Goal: Information Seeking & Learning: Learn about a topic

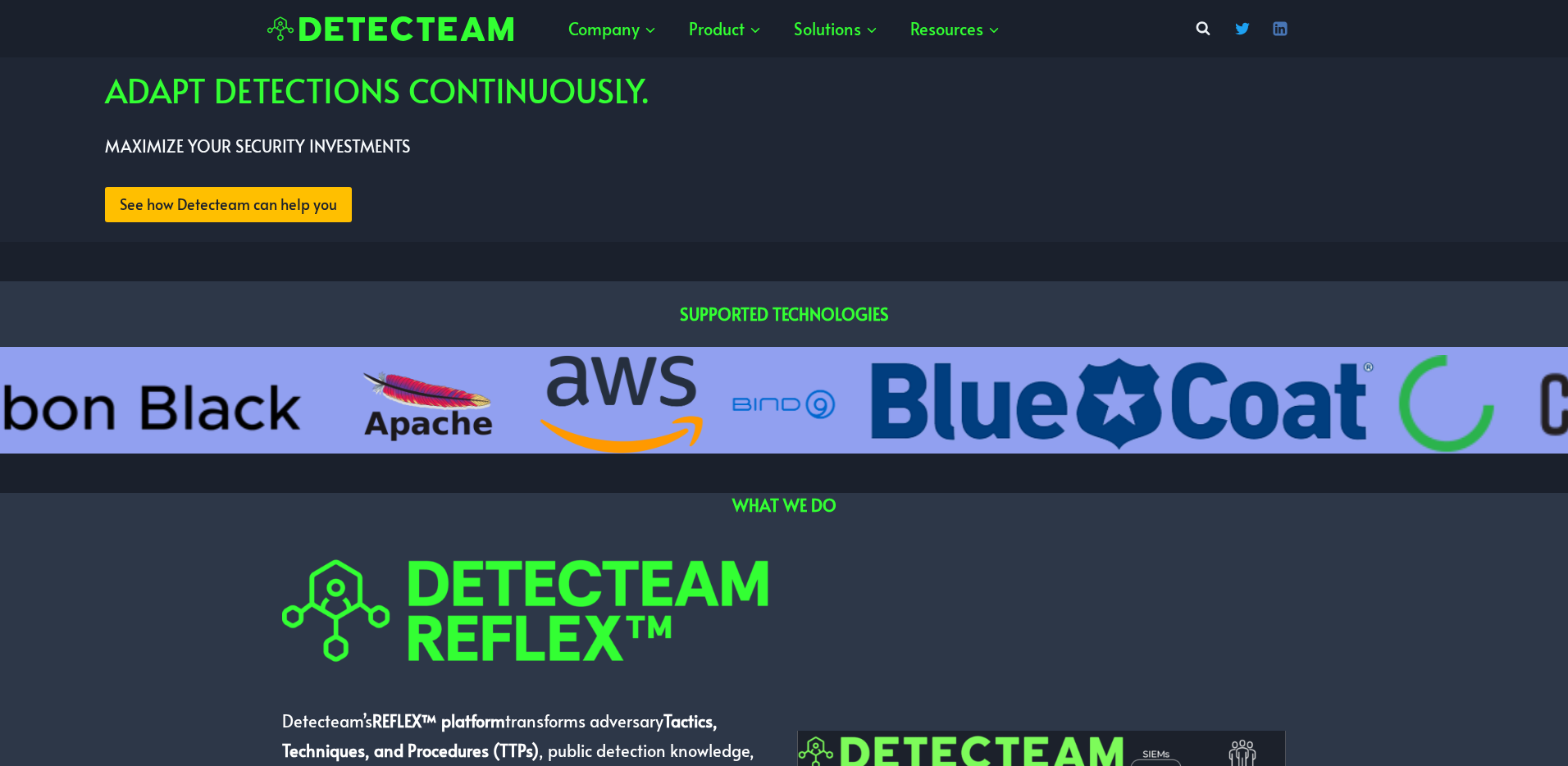
scroll to position [567, 0]
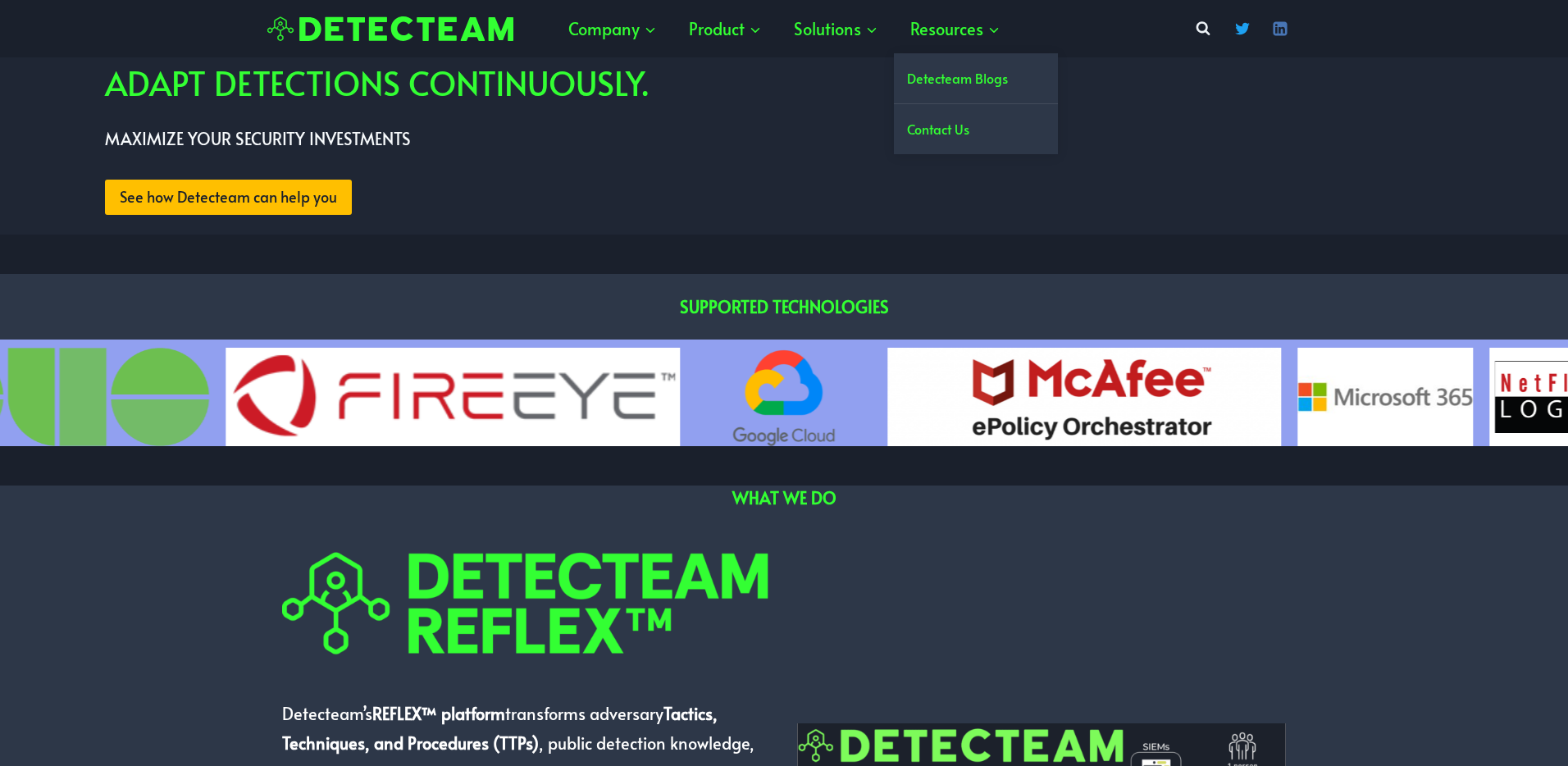
click at [961, 72] on link "Detecteam Blogs" at bounding box center [976, 78] width 164 height 50
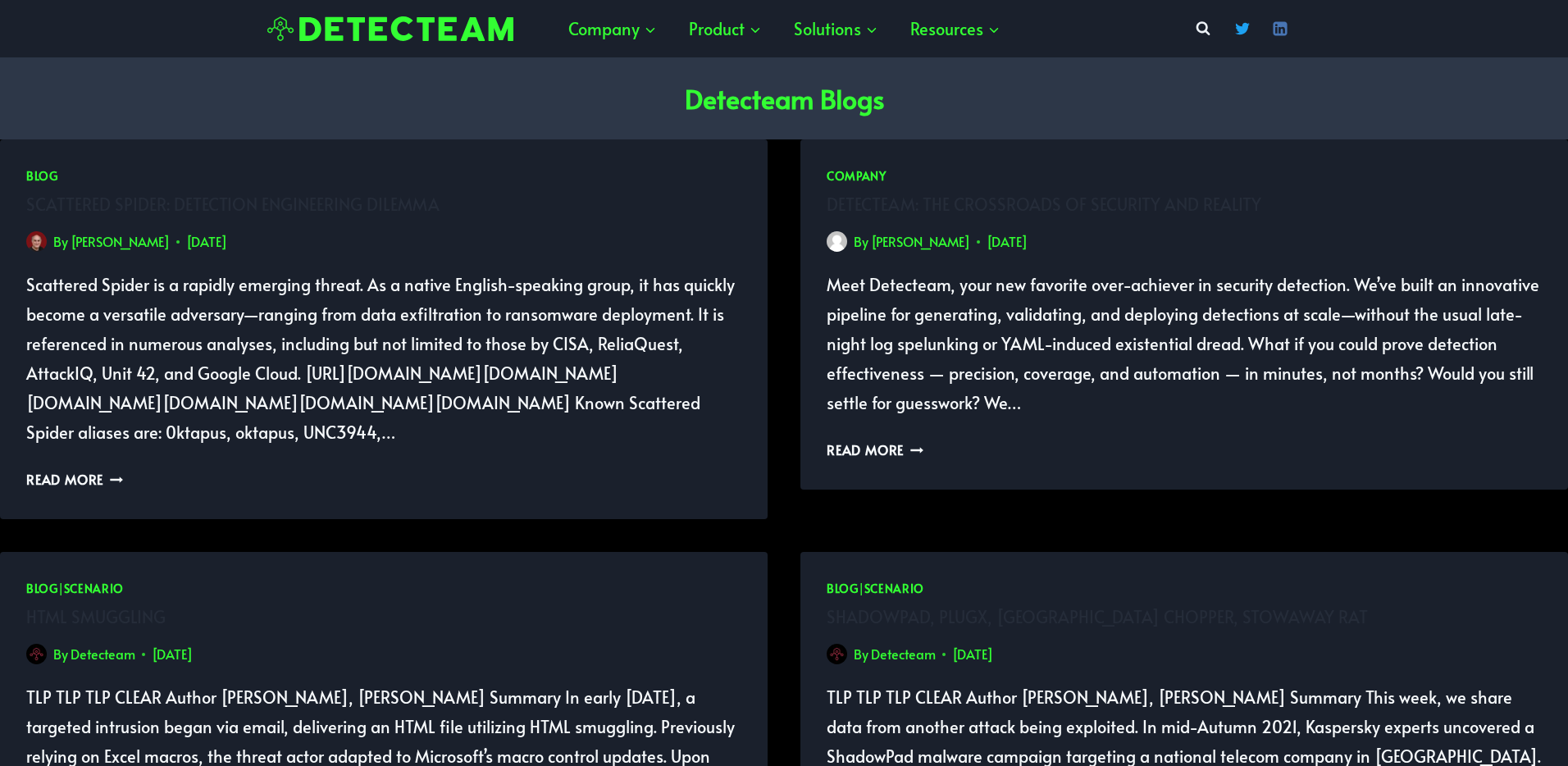
scroll to position [69, 0]
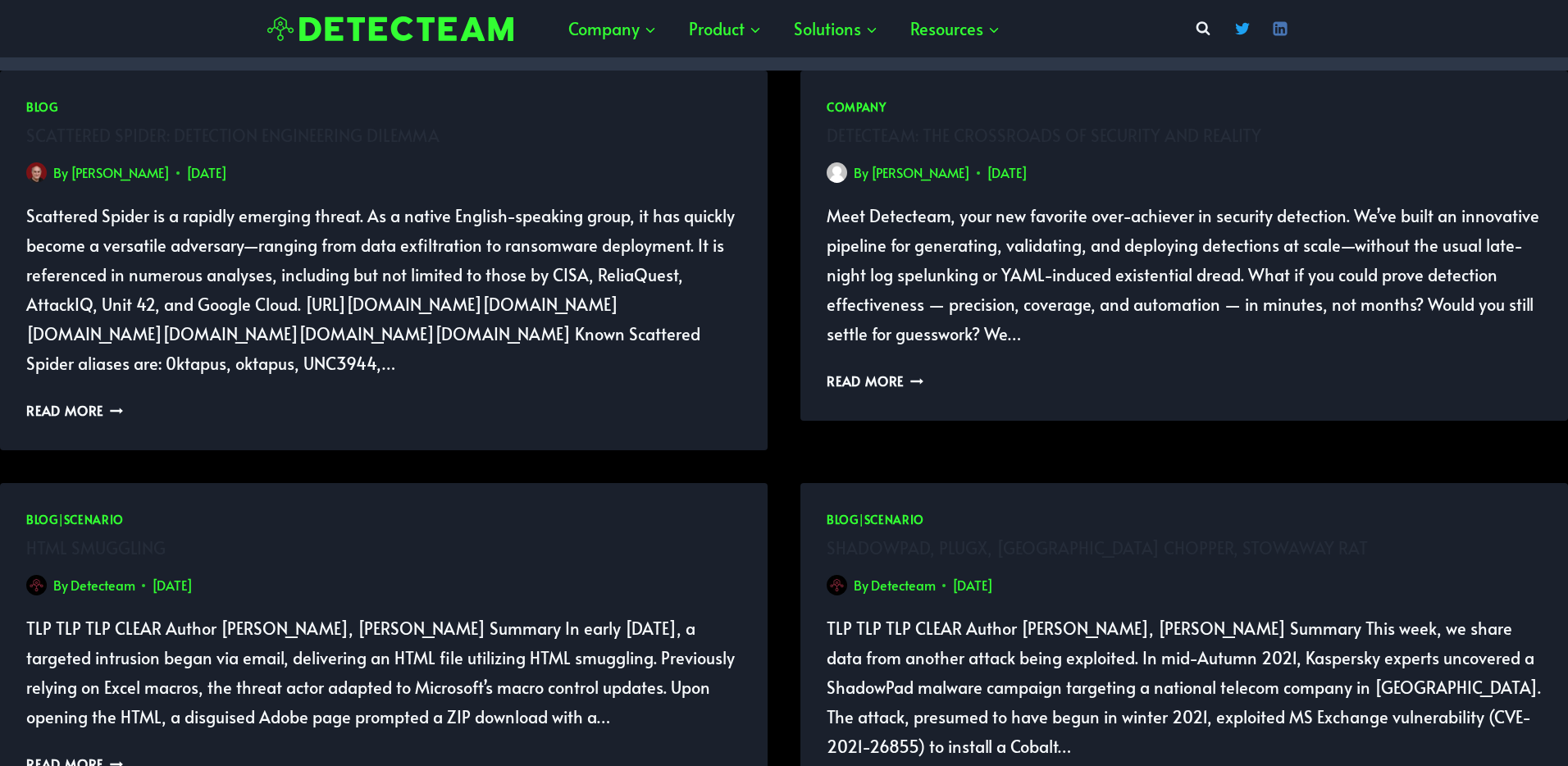
click at [167, 178] on link "[PERSON_NAME]" at bounding box center [120, 172] width 99 height 18
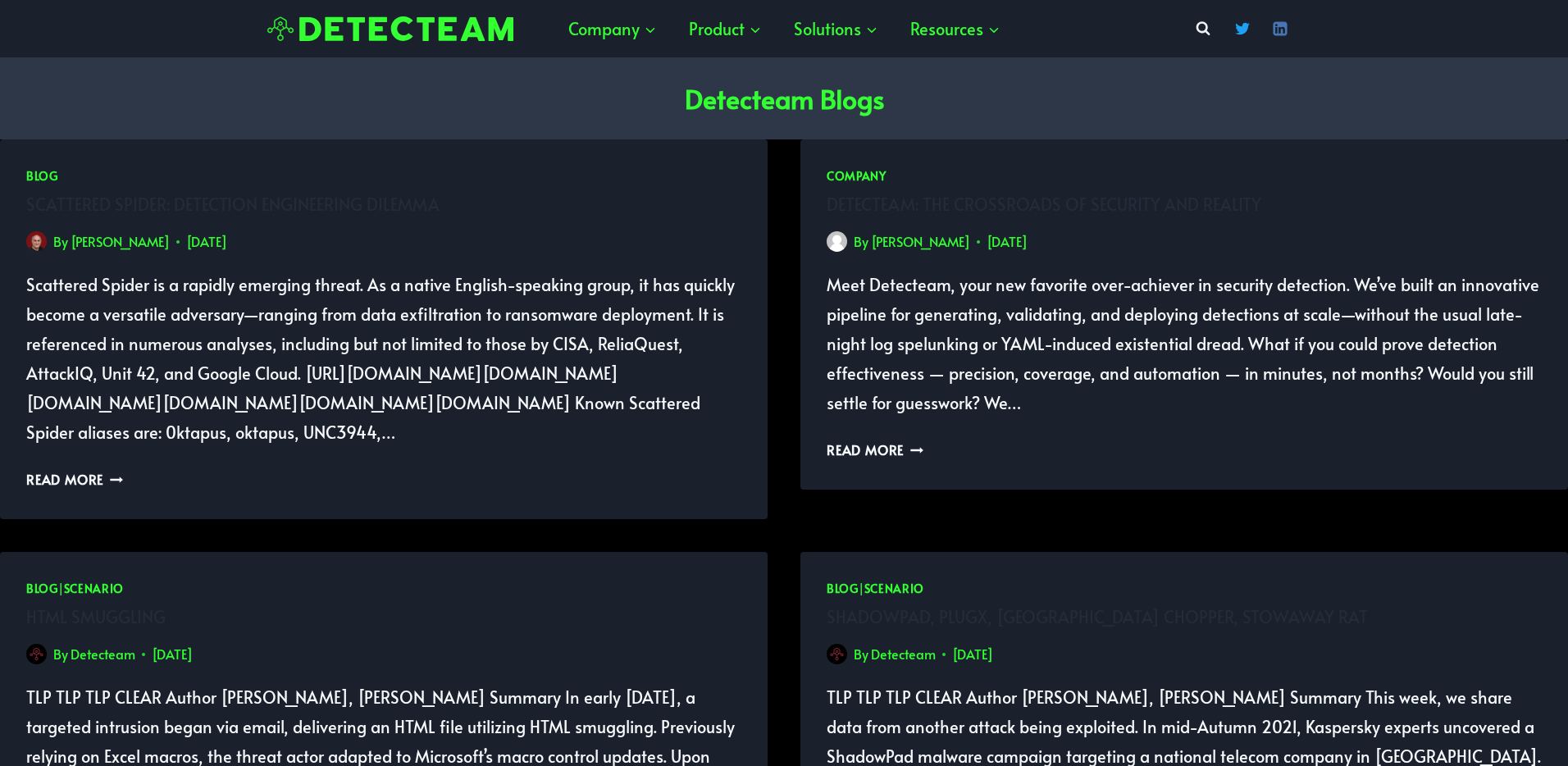
scroll to position [69, 0]
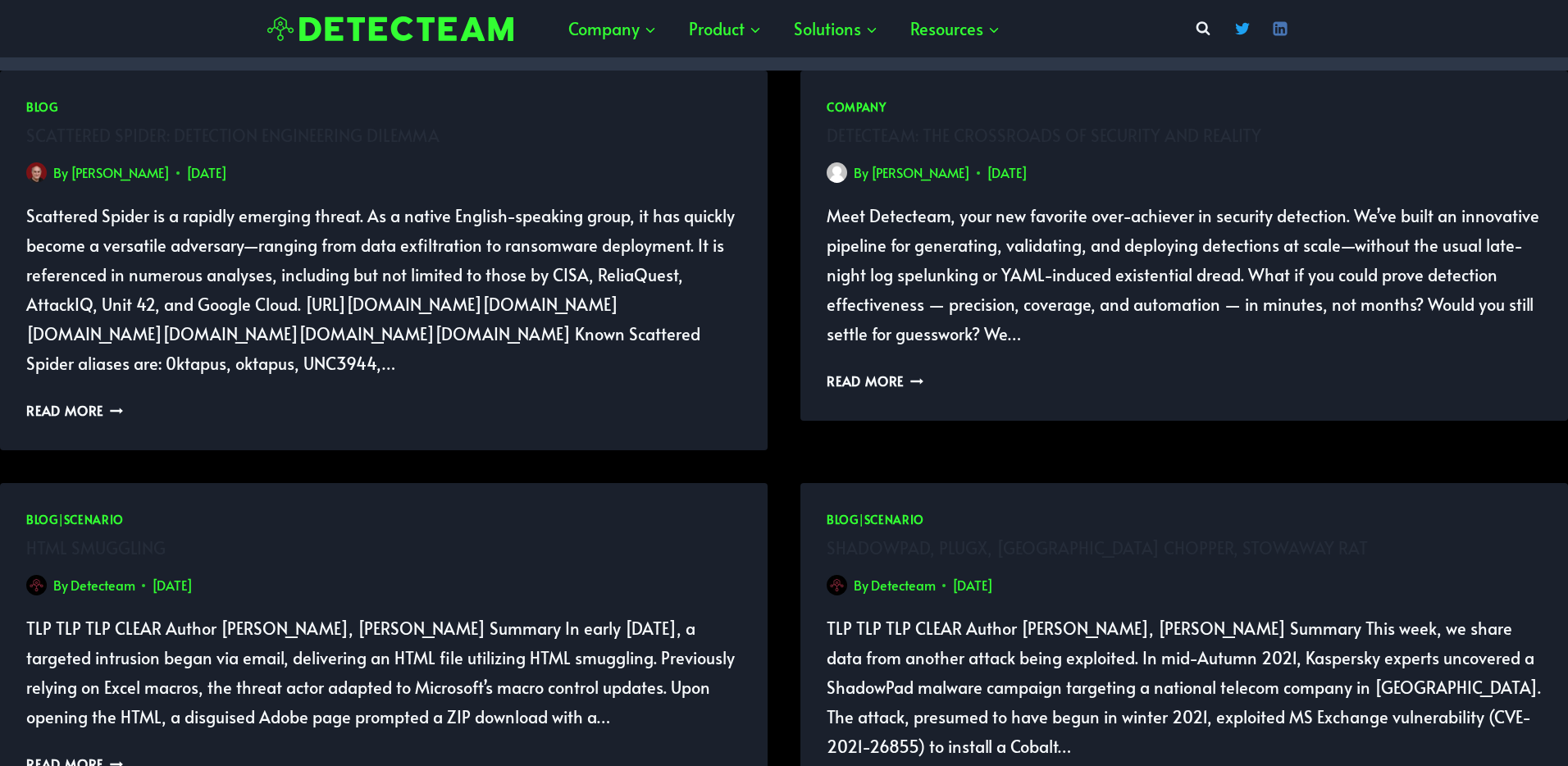
click at [43, 111] on link "Blog" at bounding box center [42, 106] width 32 height 16
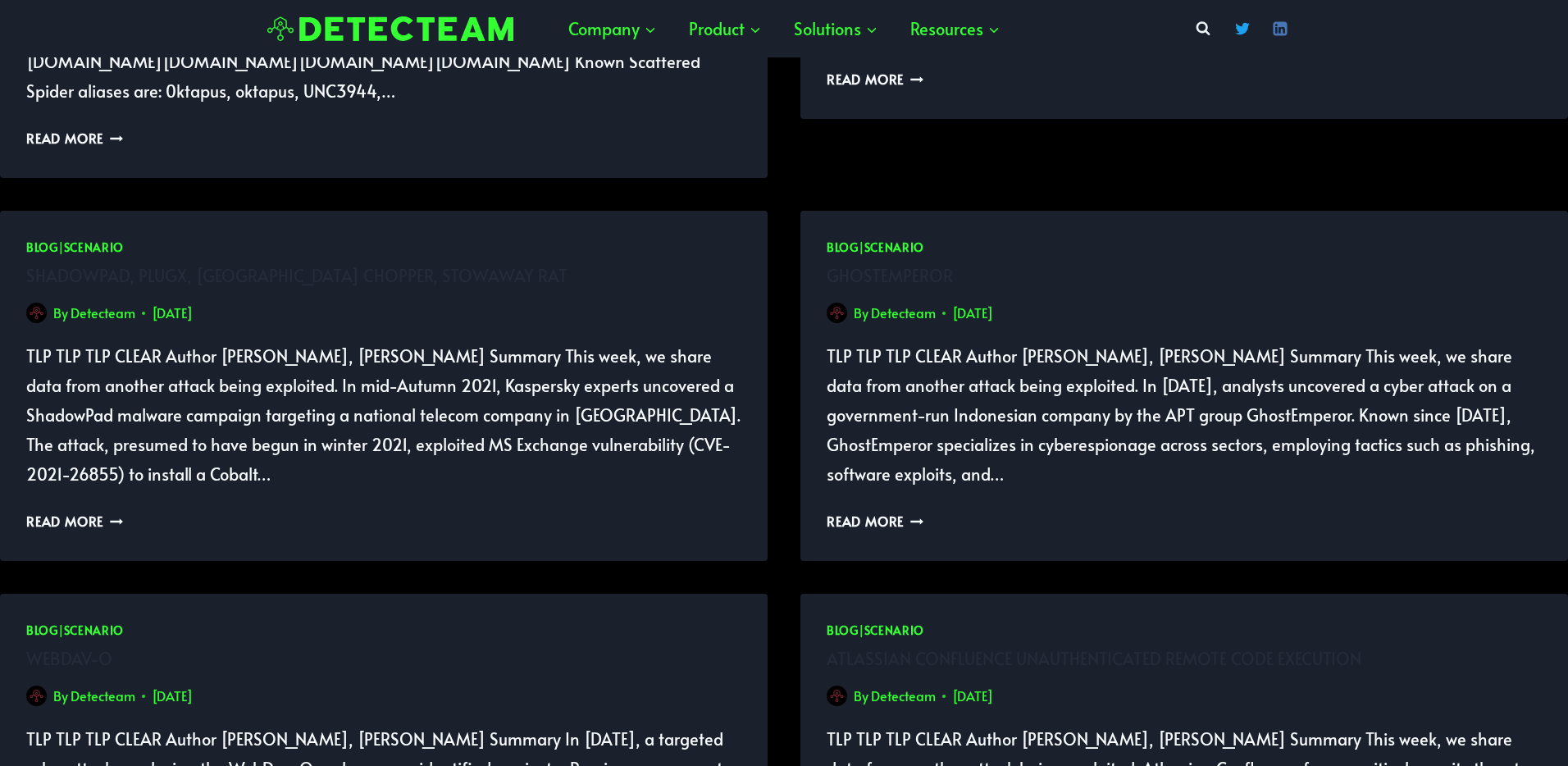
scroll to position [349, 0]
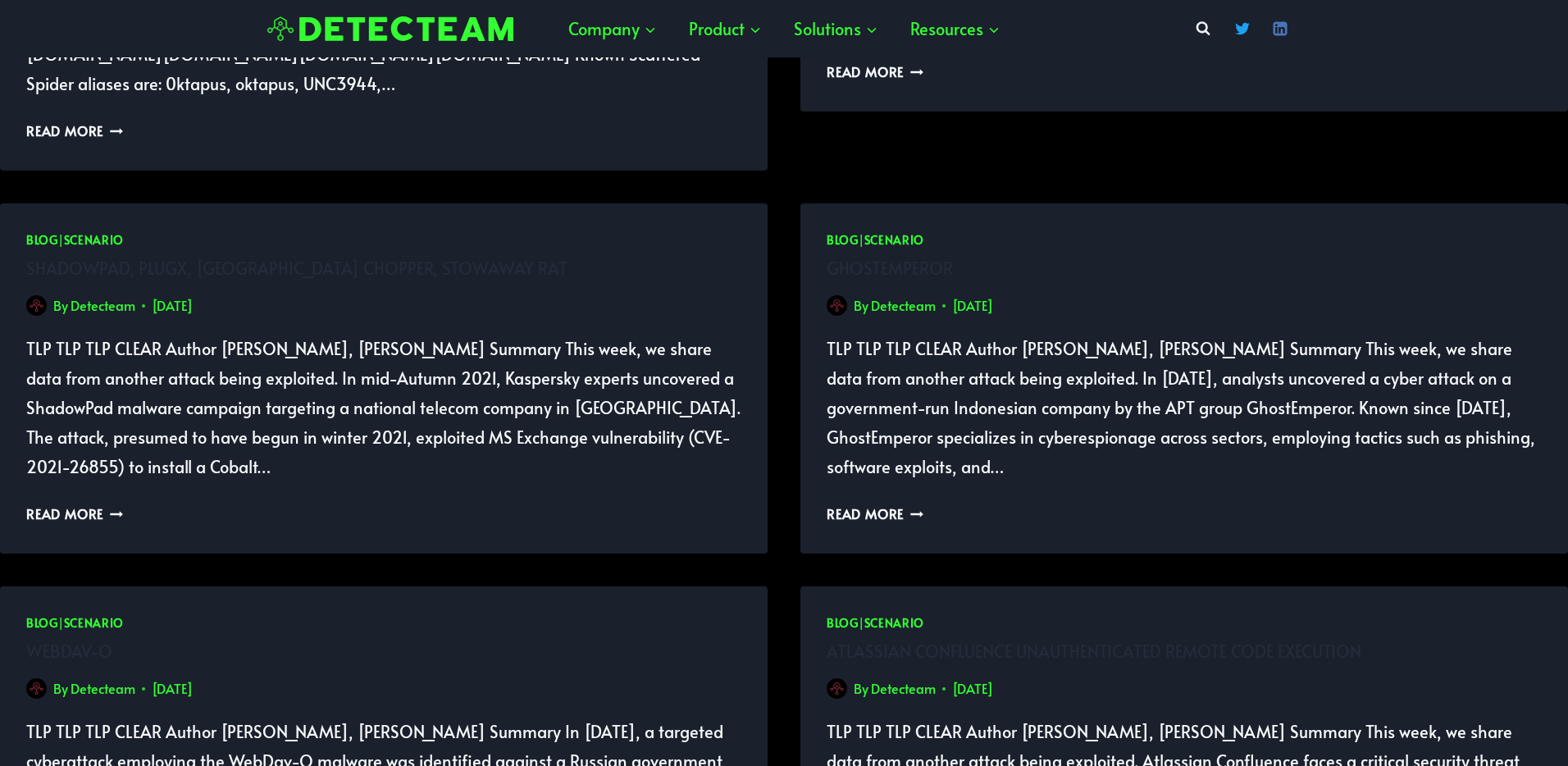
click at [234, 554] on div "Blog | Scenario Shadowpad, PlugX, China Chopper, Stowaway RAT By Detecteam 2023…" at bounding box center [383, 379] width 767 height 350
click at [140, 317] on span "By Detecteam" at bounding box center [89, 305] width 126 height 24
click at [123, 315] on link "Detecteam" at bounding box center [103, 305] width 65 height 18
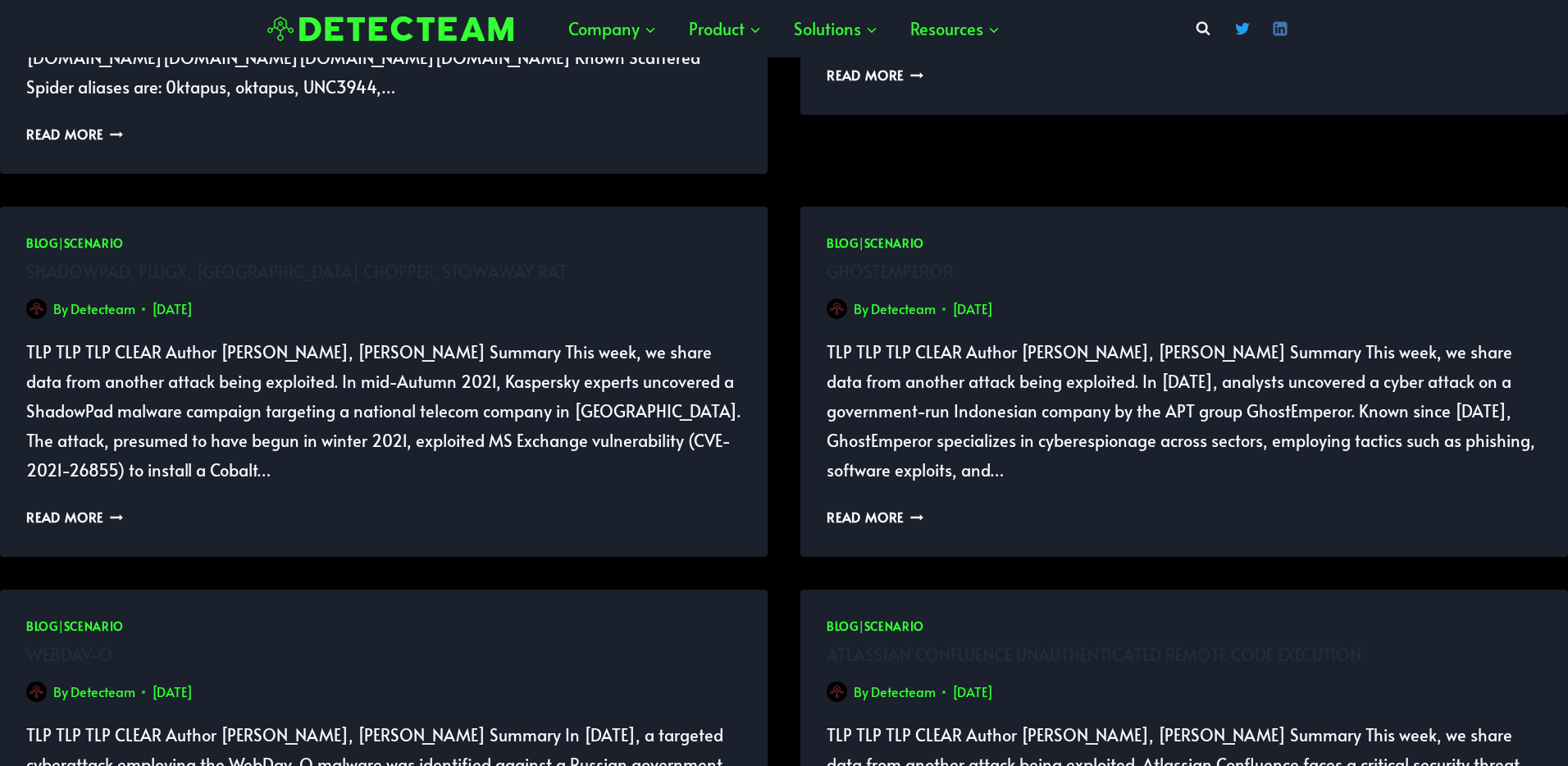
scroll to position [209, 0]
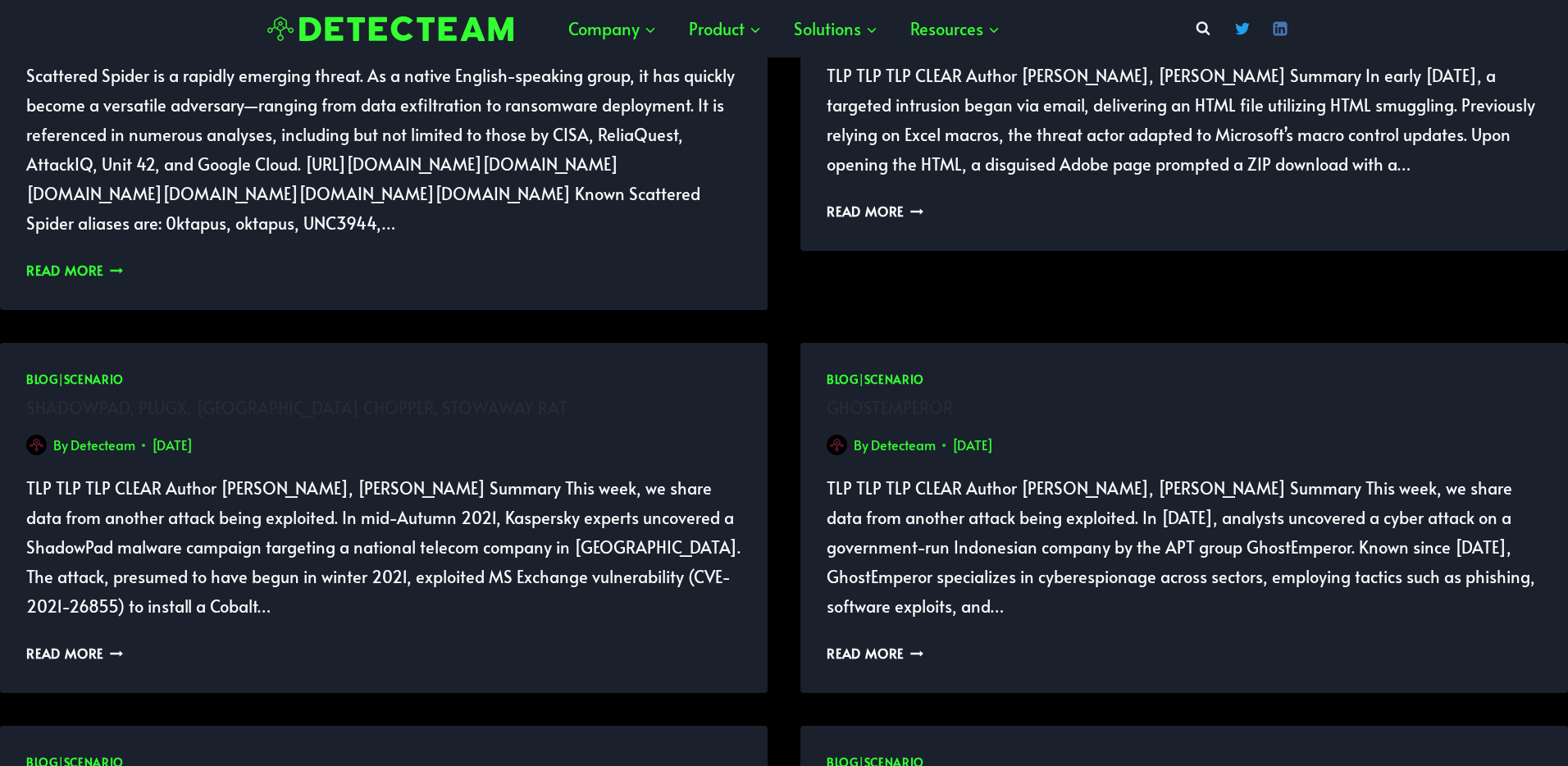
click at [79, 279] on link "Read More Scattered Spider: Detection Engineering Dilemma Continue" at bounding box center [75, 270] width 97 height 18
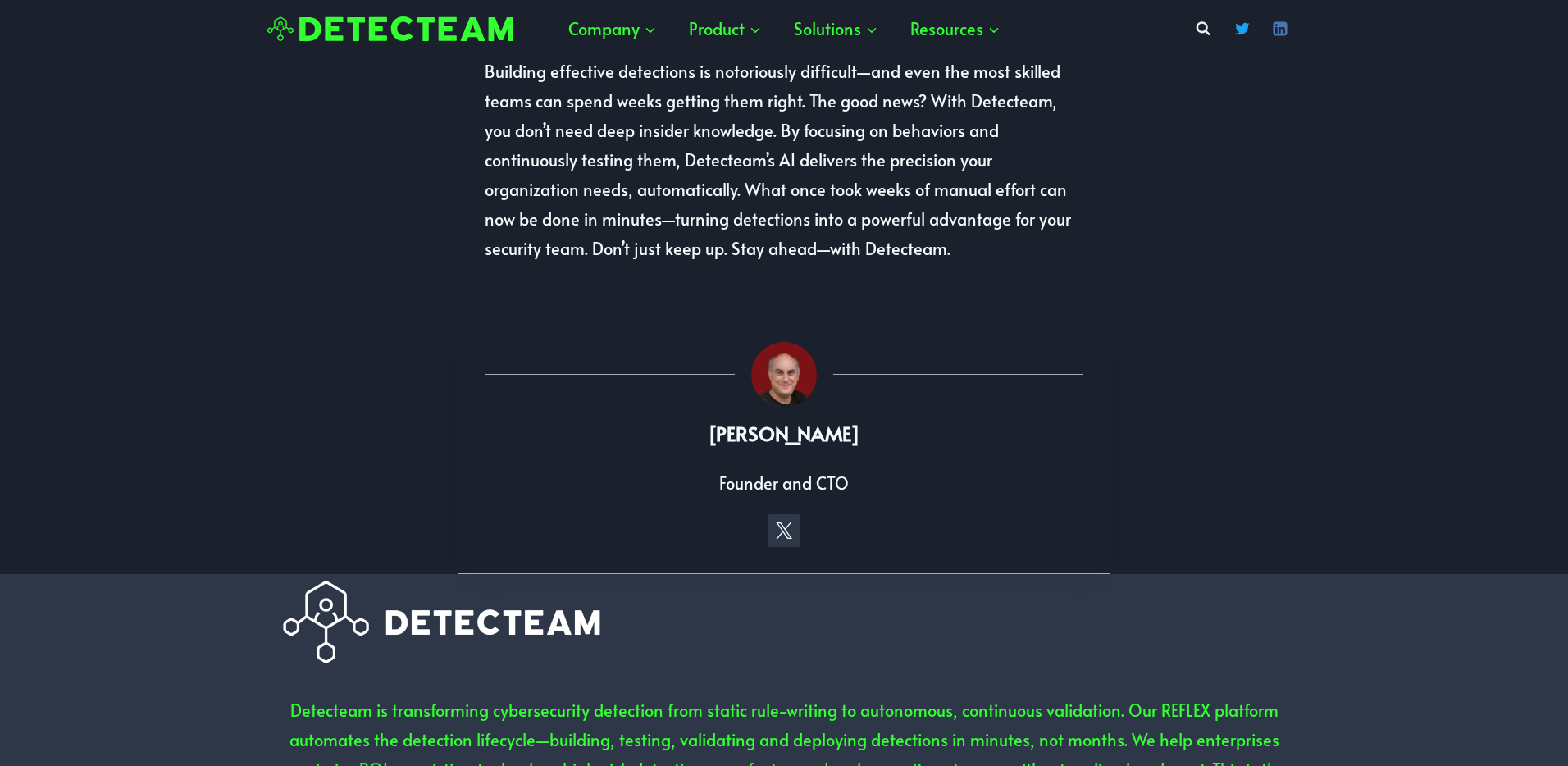
scroll to position [3923, 0]
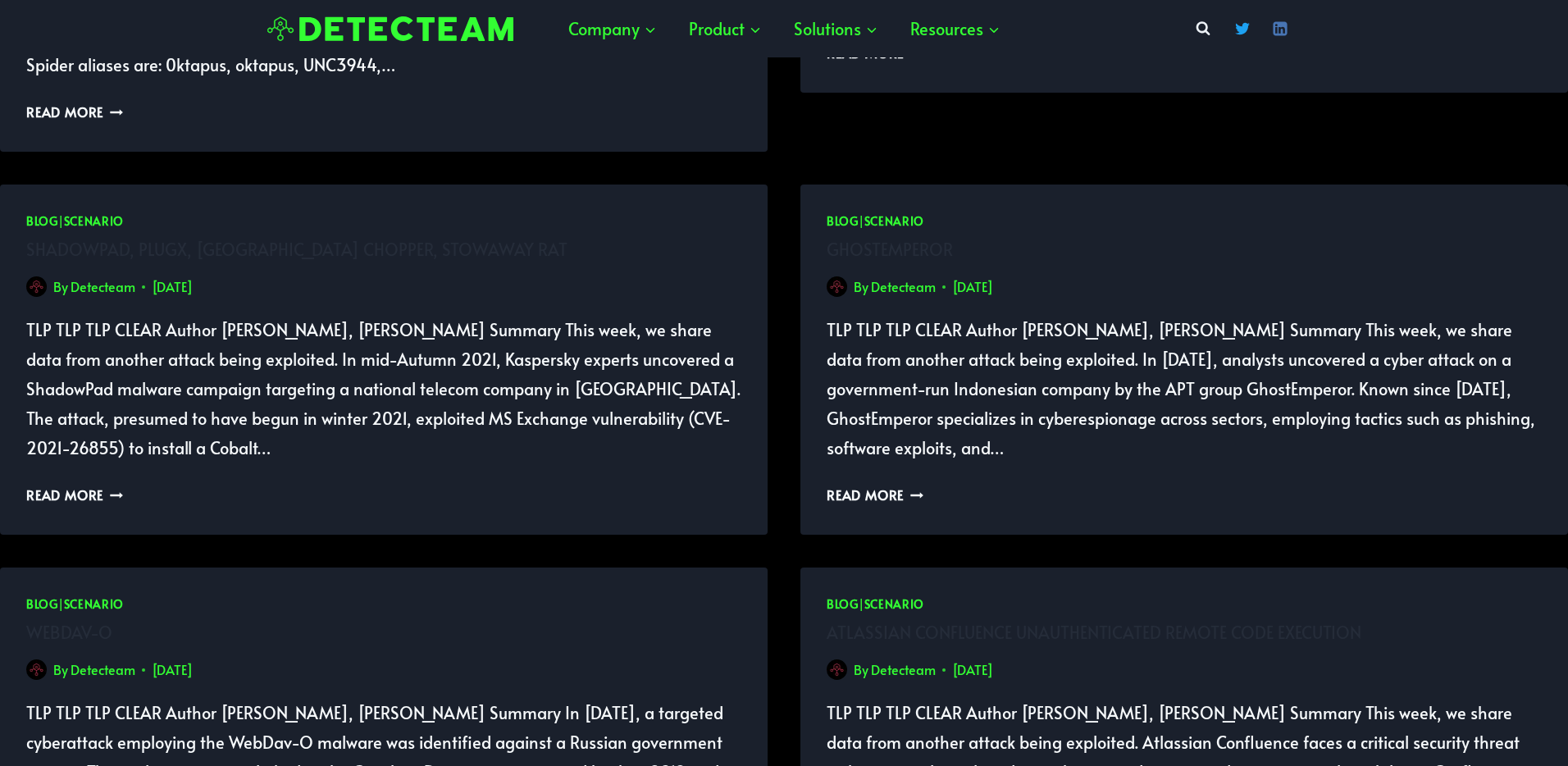
scroll to position [400, 0]
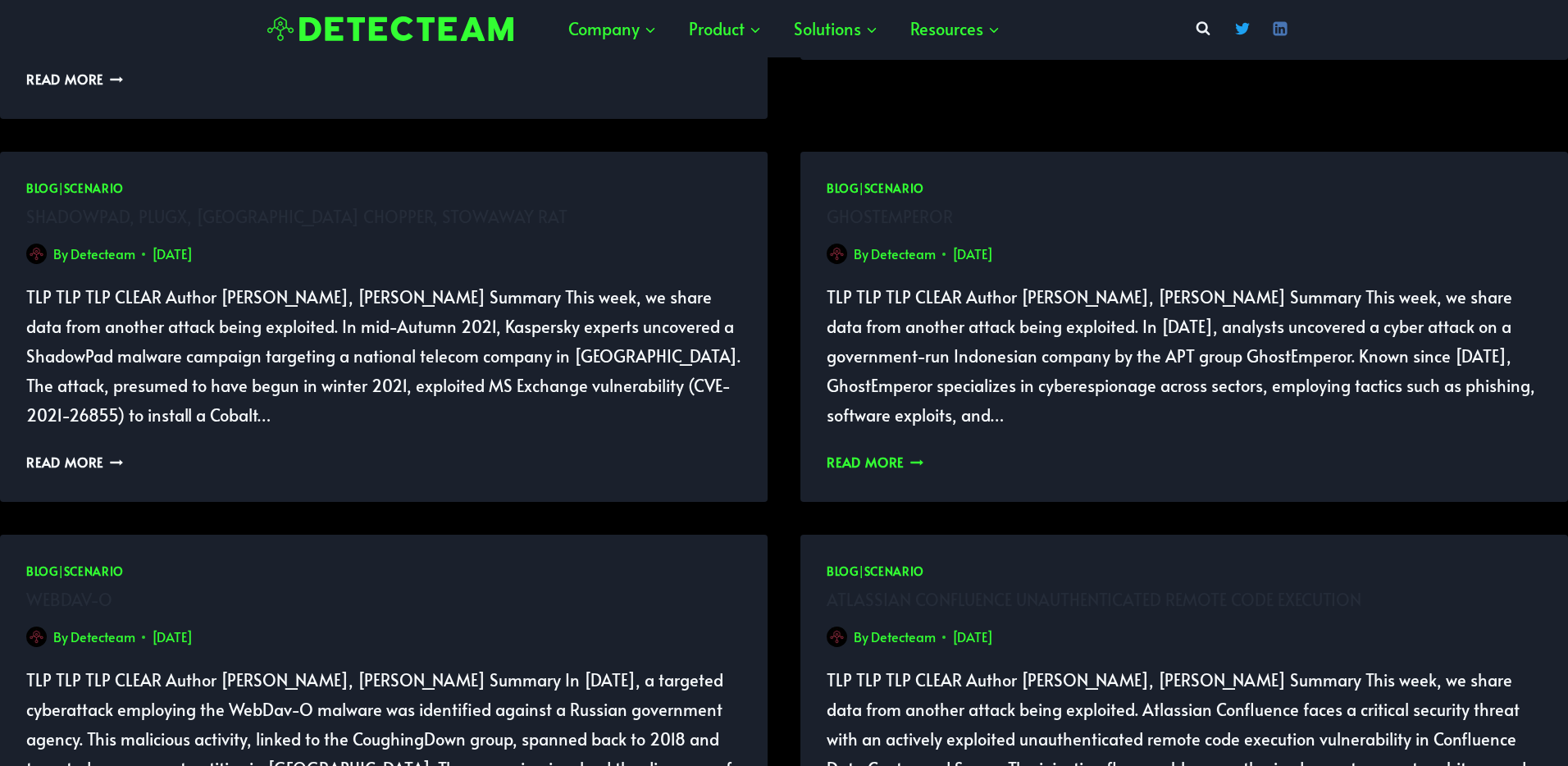
click at [895, 471] on link "Read More GhostEmperor Continue" at bounding box center [875, 462] width 97 height 18
